Goal: Find specific page/section: Find specific page/section

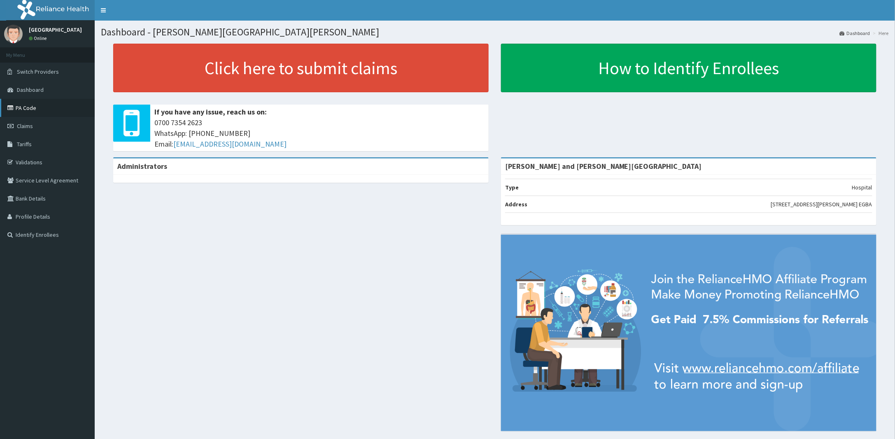
click at [26, 106] on link "PA Code" at bounding box center [47, 108] width 95 height 18
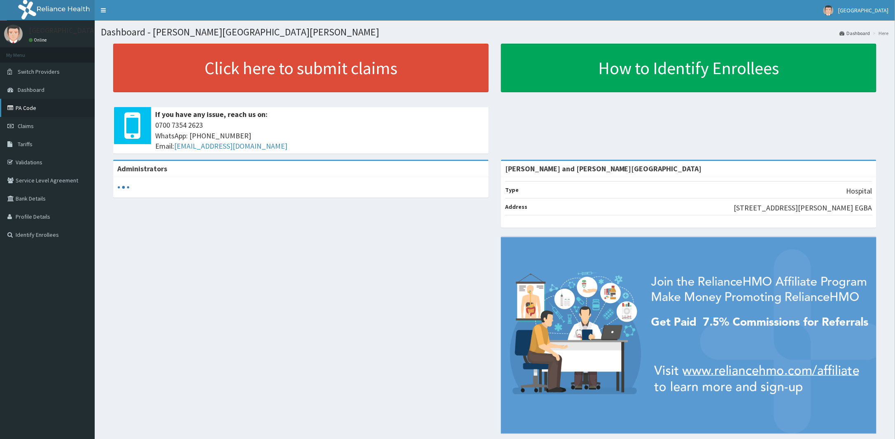
click at [54, 109] on link "PA Code" at bounding box center [47, 108] width 95 height 18
